Goal: Find specific page/section: Find specific page/section

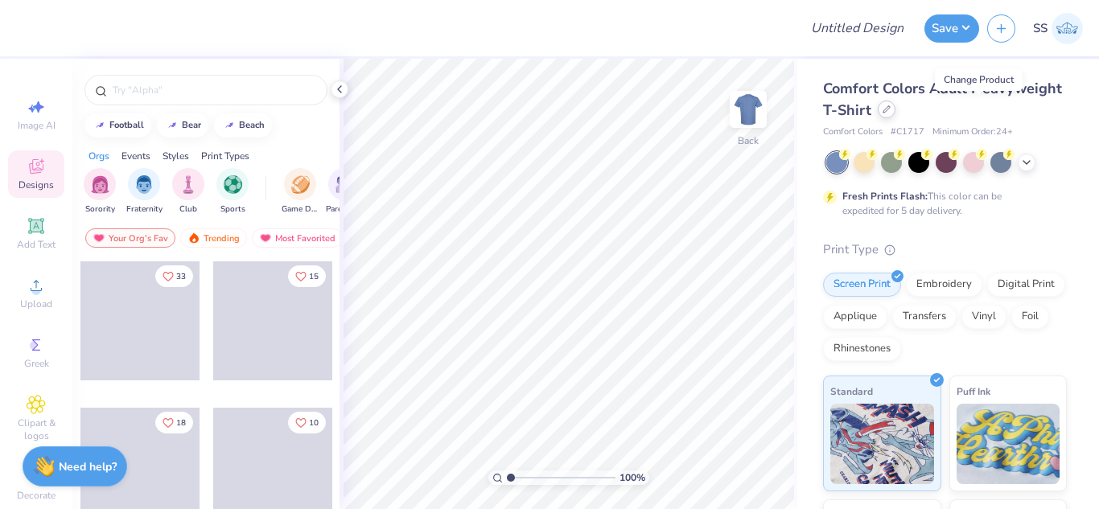
click at [896, 109] on div at bounding box center [887, 110] width 18 height 18
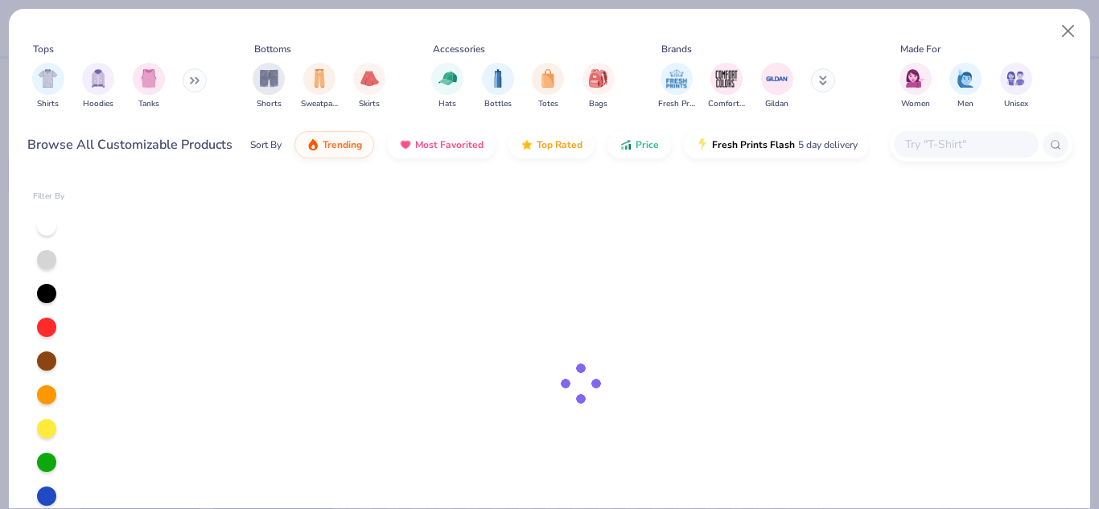
click at [955, 146] on input "text" at bounding box center [966, 144] width 124 height 19
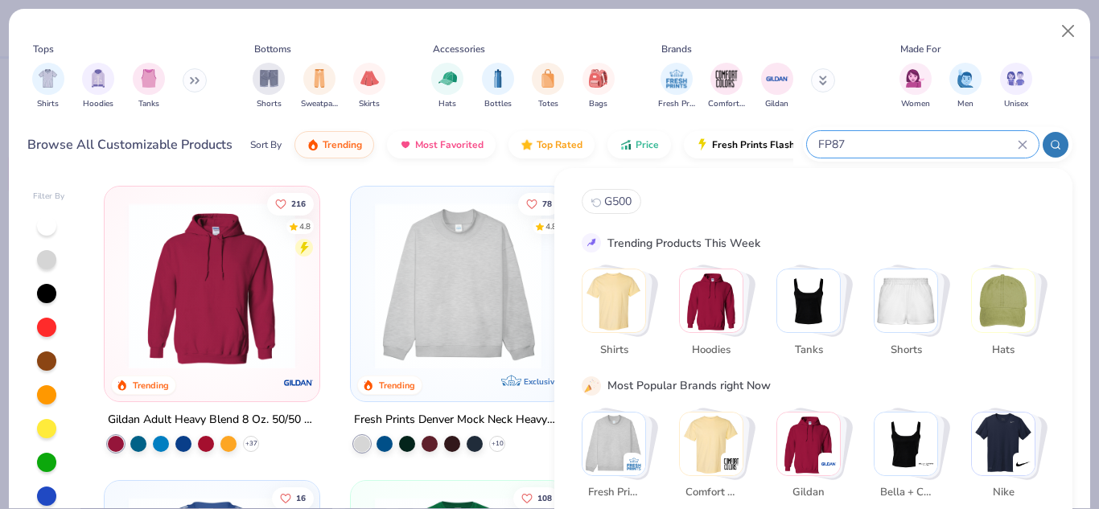
type input "FP87"
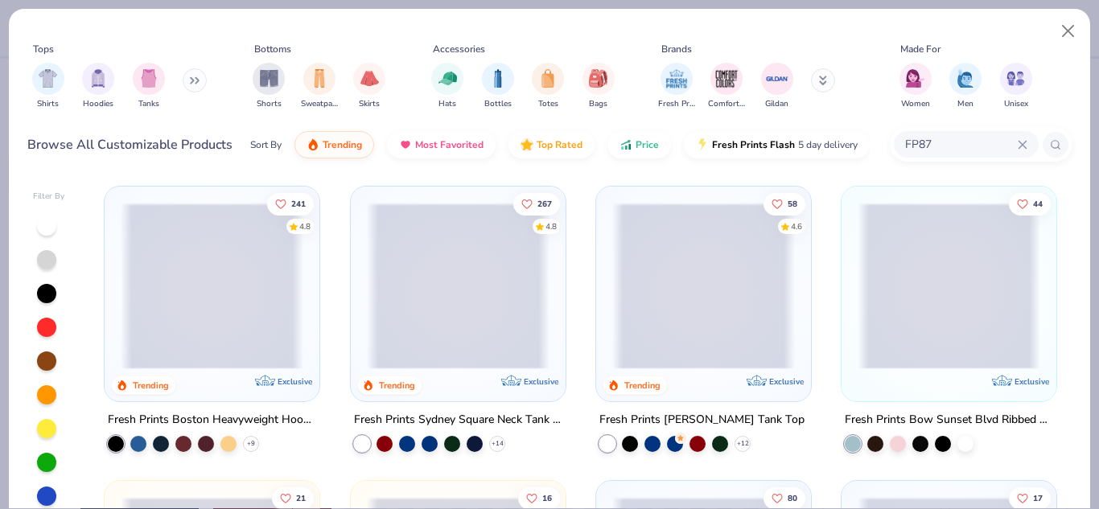
click at [264, 299] on span at bounding box center [212, 286] width 183 height 167
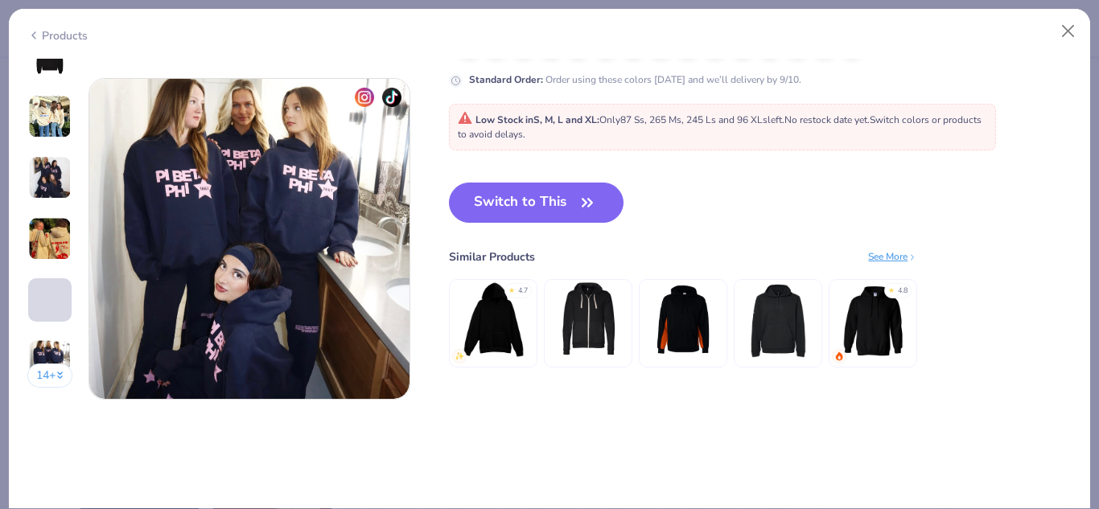
scroll to position [2213, 0]
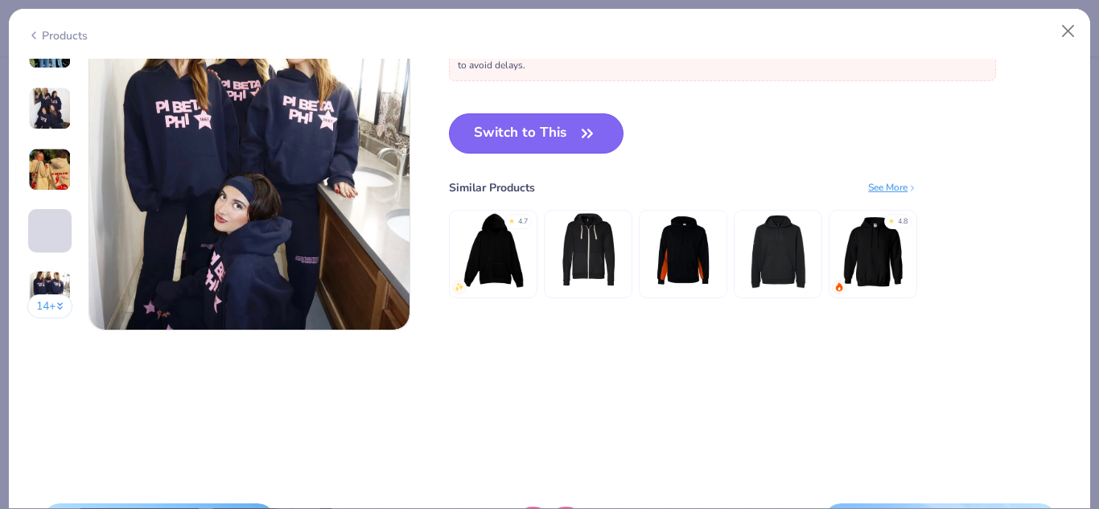
click at [500, 137] on button "Switch to This" at bounding box center [536, 133] width 175 height 40
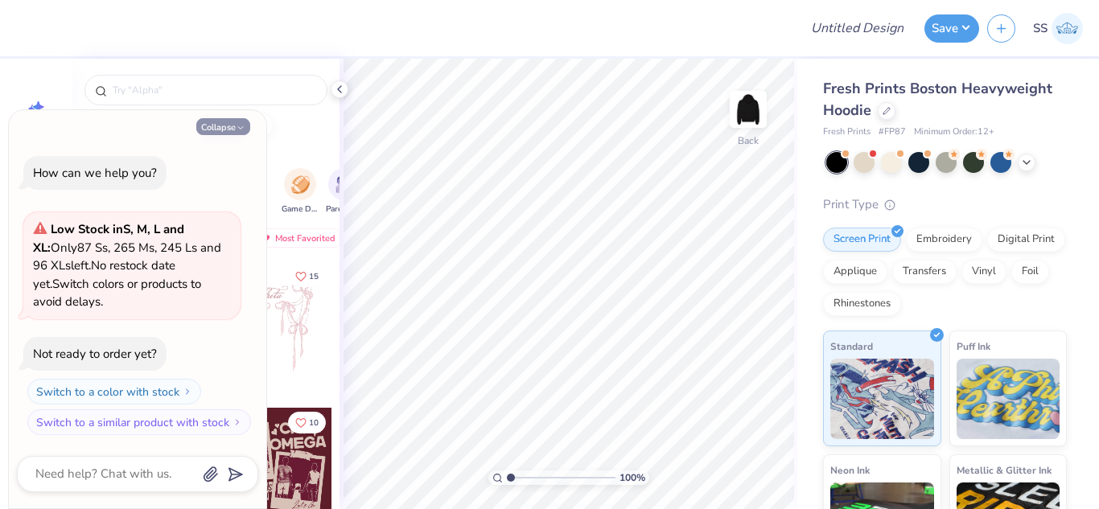
click at [210, 126] on button "Collapse" at bounding box center [223, 126] width 54 height 17
type textarea "x"
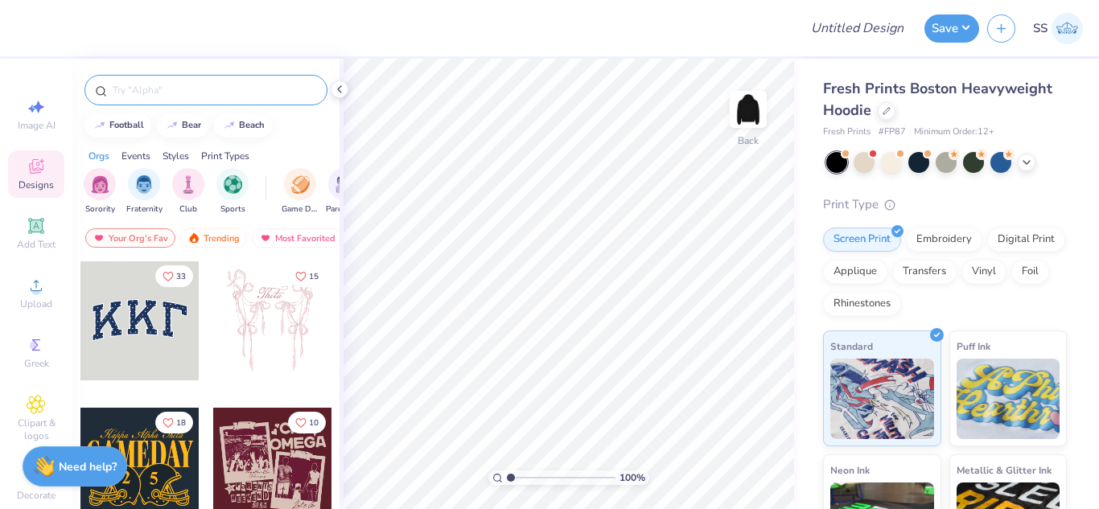
click at [205, 99] on div at bounding box center [205, 90] width 243 height 31
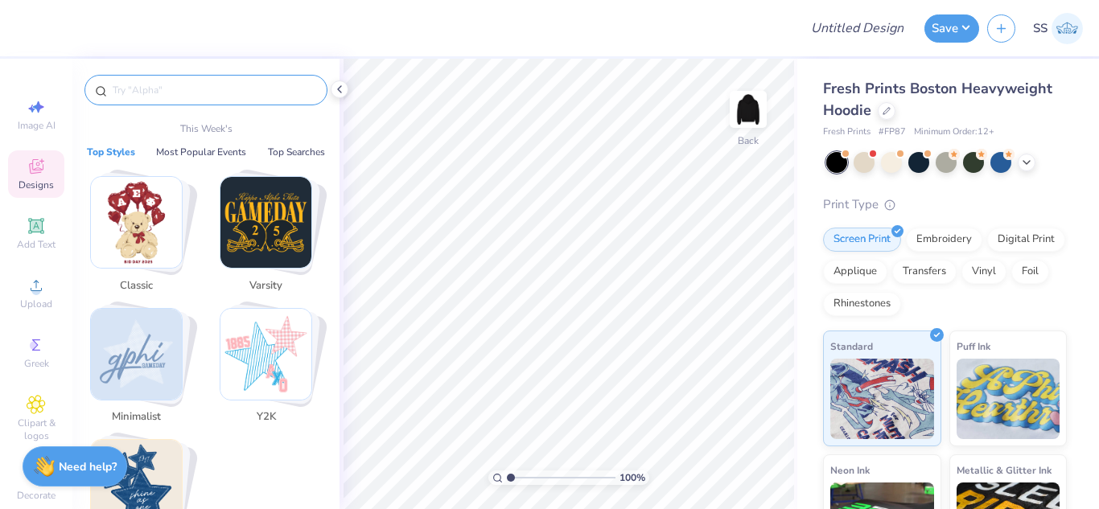
click at [205, 95] on input "text" at bounding box center [214, 90] width 206 height 16
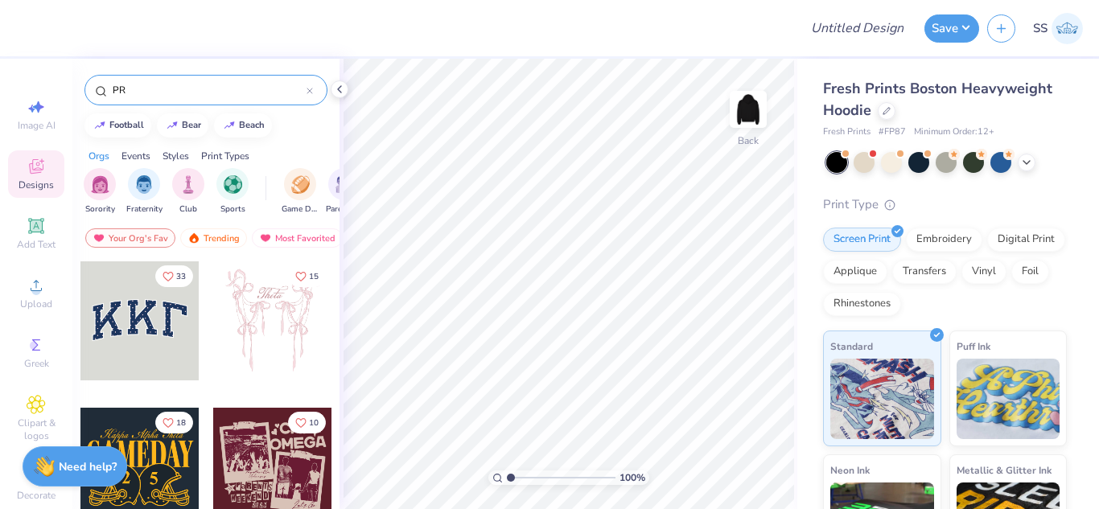
type input "PR"
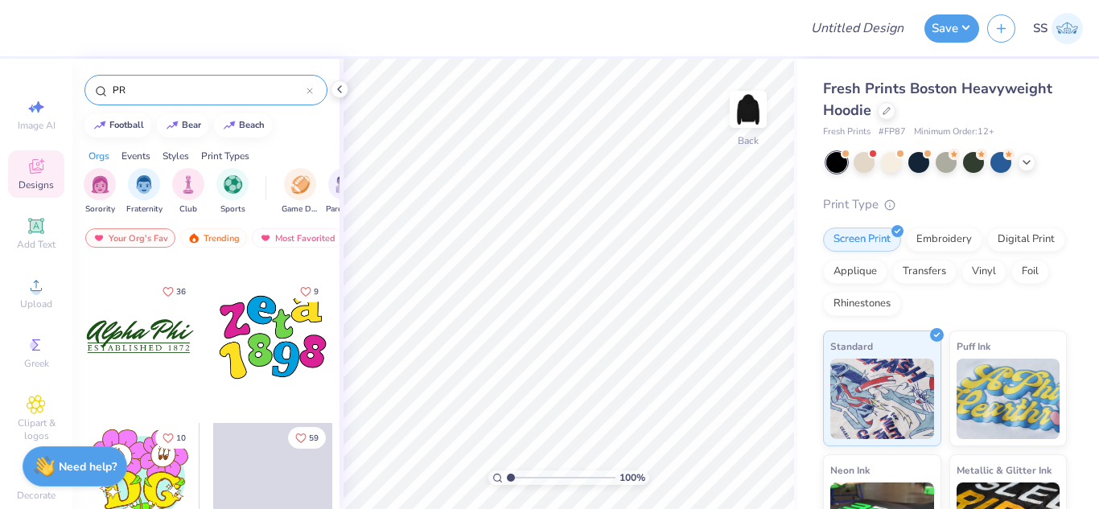
scroll to position [1169, 0]
